Goal: Task Accomplishment & Management: Use online tool/utility

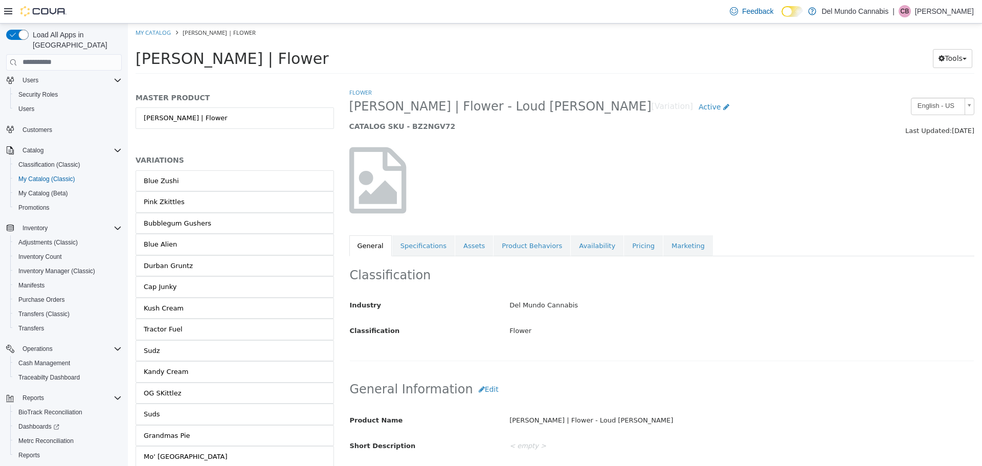
scroll to position [48, 0]
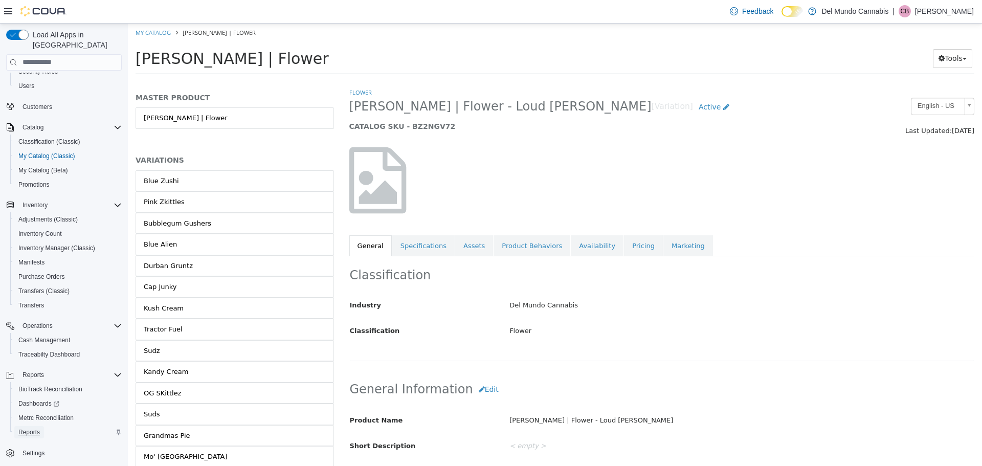
click at [31, 428] on span "Reports" at bounding box center [28, 432] width 21 height 8
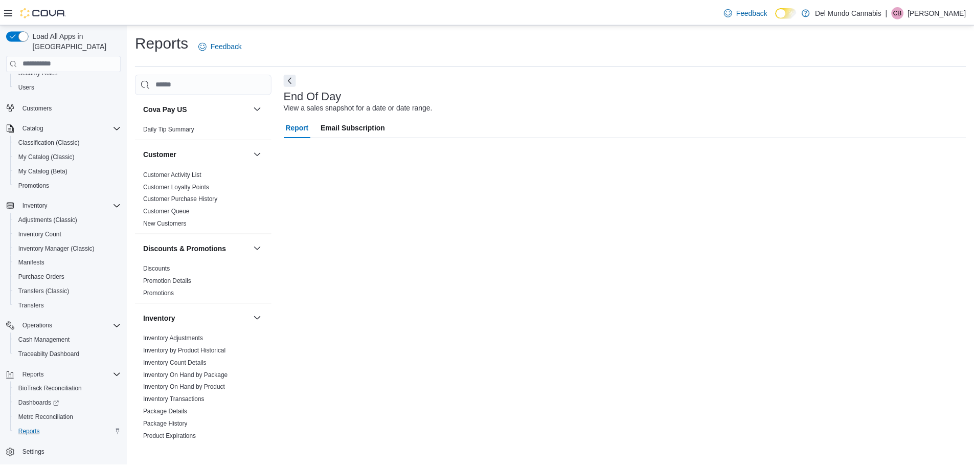
scroll to position [23, 0]
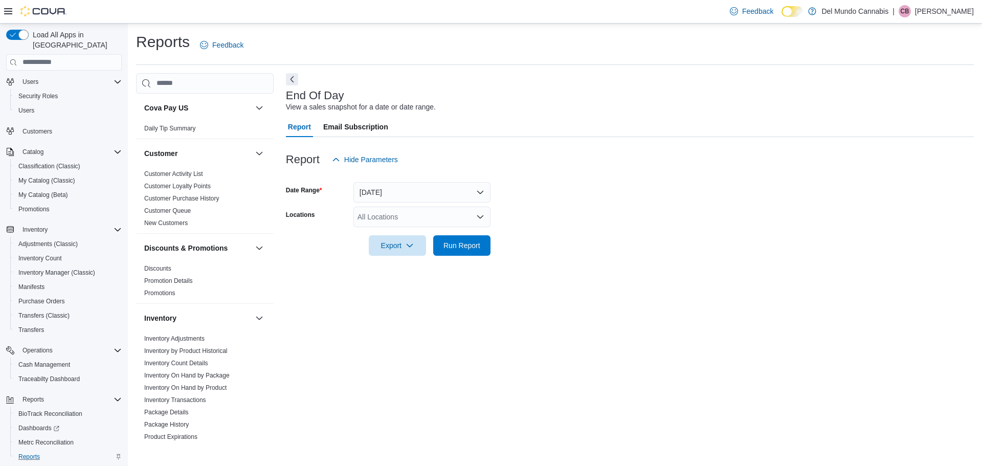
click at [481, 216] on icon "Open list of options" at bounding box center [480, 217] width 8 height 8
click at [461, 251] on div "[STREET_ADDRESS]" at bounding box center [422, 249] width 125 height 10
click at [507, 231] on div at bounding box center [630, 231] width 688 height 8
click at [454, 246] on span "Run Report" at bounding box center [461, 245] width 37 height 10
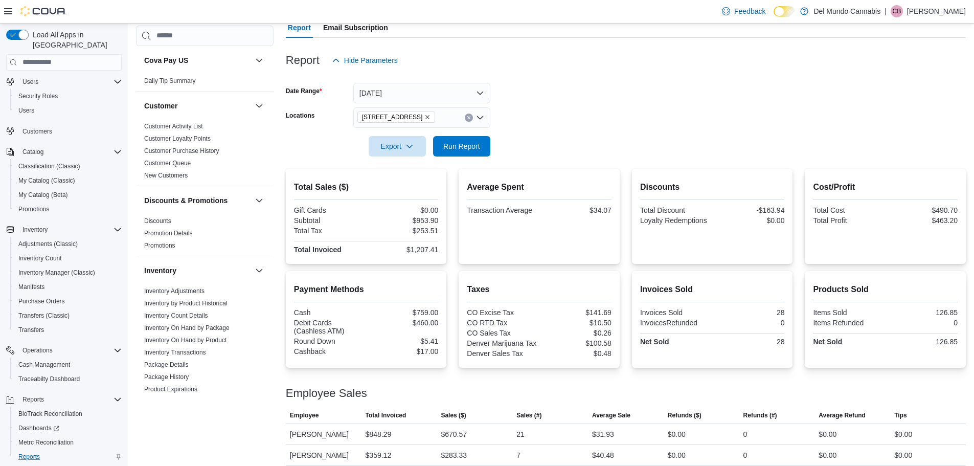
scroll to position [107, 0]
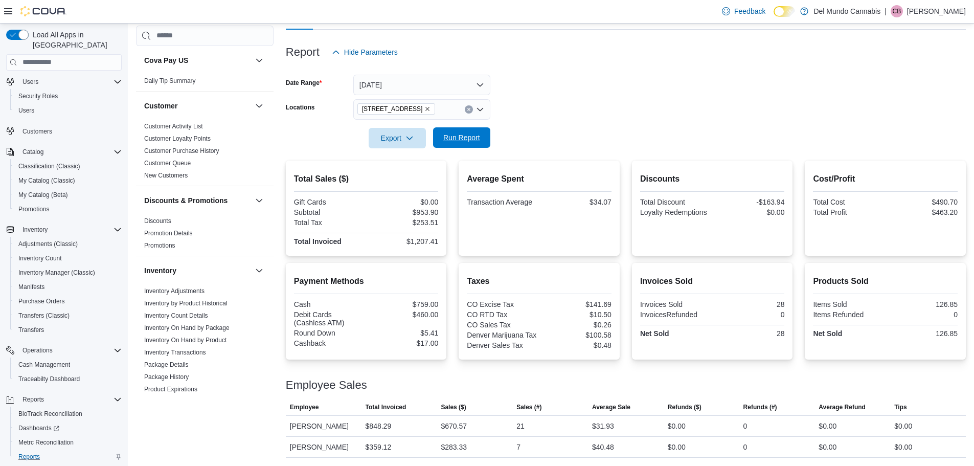
click at [482, 134] on span "Run Report" at bounding box center [461, 137] width 45 height 20
